Goal: Transaction & Acquisition: Purchase product/service

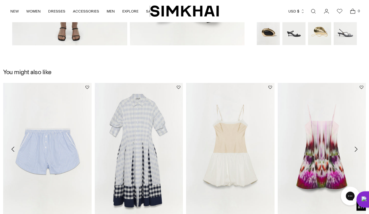
scroll to position [523, 0]
click at [166, 153] on img "Jazz Cotton Midi Dress" at bounding box center [139, 149] width 89 height 133
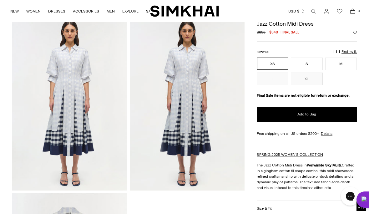
scroll to position [378, 0]
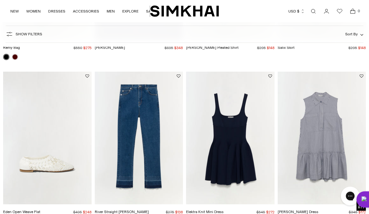
scroll to position [1159, 0]
click at [299, 190] on img "Candace Dress" at bounding box center [322, 138] width 89 height 133
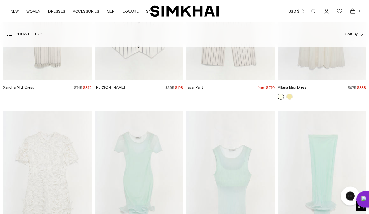
scroll to position [3254, 0]
click at [274, 209] on img "Oakley Plisse Tank" at bounding box center [230, 177] width 89 height 133
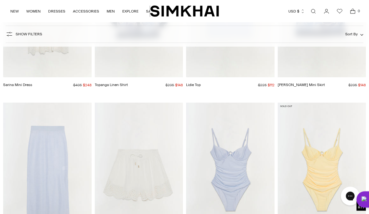
scroll to position [12362, 0]
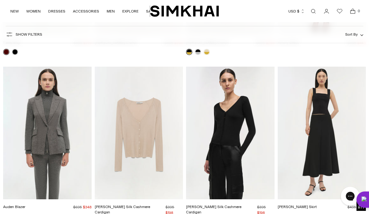
scroll to position [15674, 0]
